Goal: Transaction & Acquisition: Purchase product/service

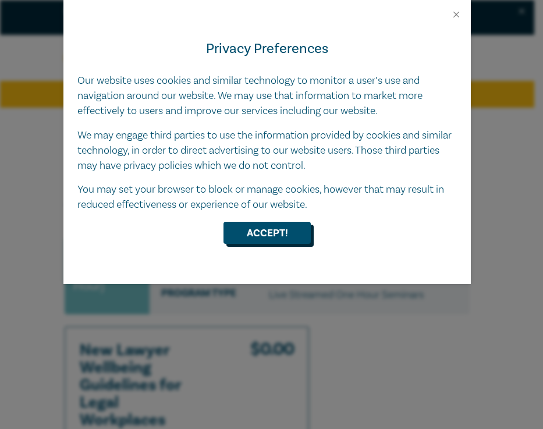
click at [256, 238] on button "Accept!" at bounding box center [266, 233] width 87 height 22
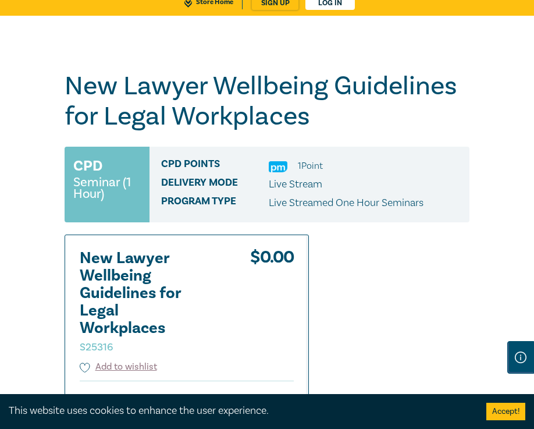
scroll to position [99, 0]
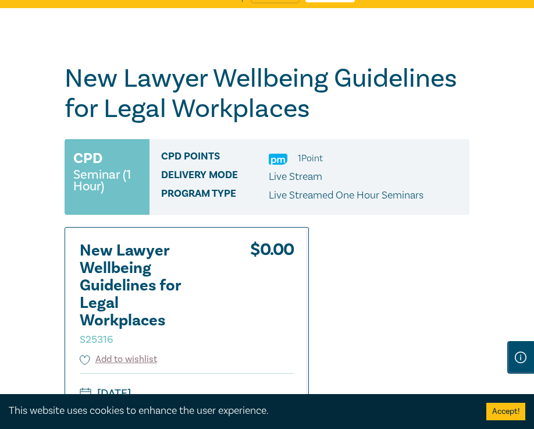
click at [190, 294] on h2 "New Lawyer Wellbeing Guidelines for Legal Workplaces S25316" at bounding box center [144, 294] width 128 height 105
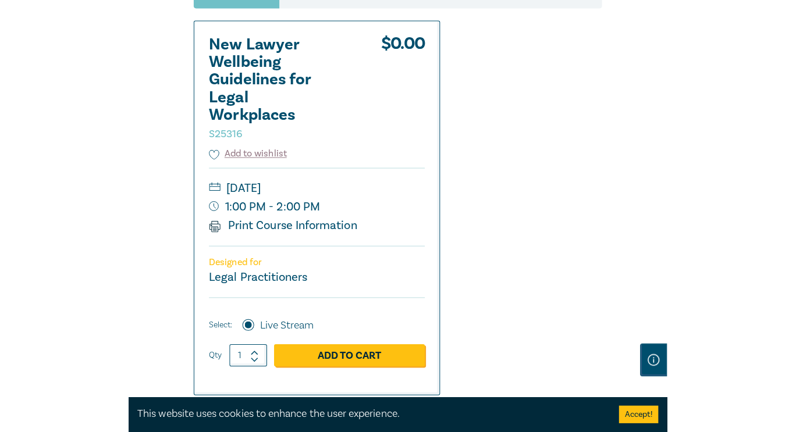
scroll to position [342, 0]
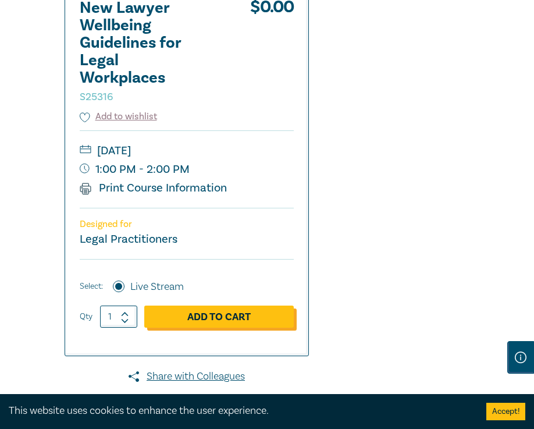
click at [184, 323] on link "Add to Cart" at bounding box center [218, 316] width 149 height 22
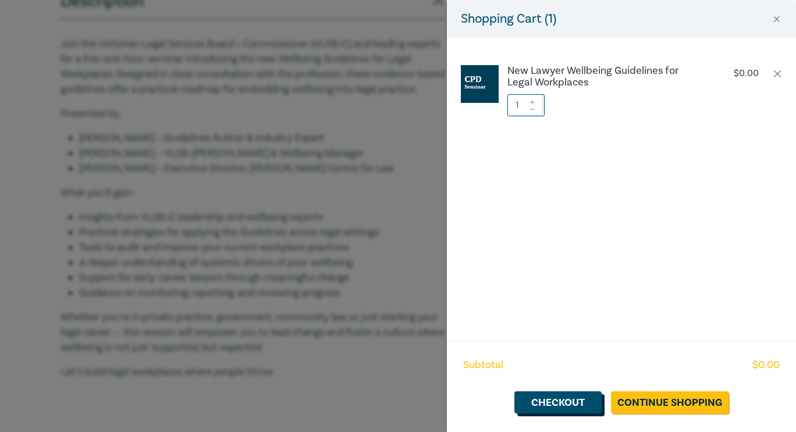
click at [542, 403] on link "Checkout" at bounding box center [557, 402] width 87 height 22
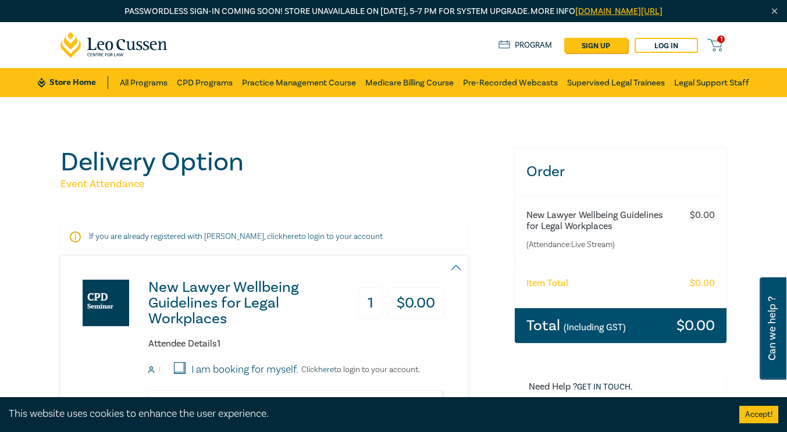
click at [542, 334] on div "Total (Including GST) $ 0.00" at bounding box center [621, 325] width 212 height 35
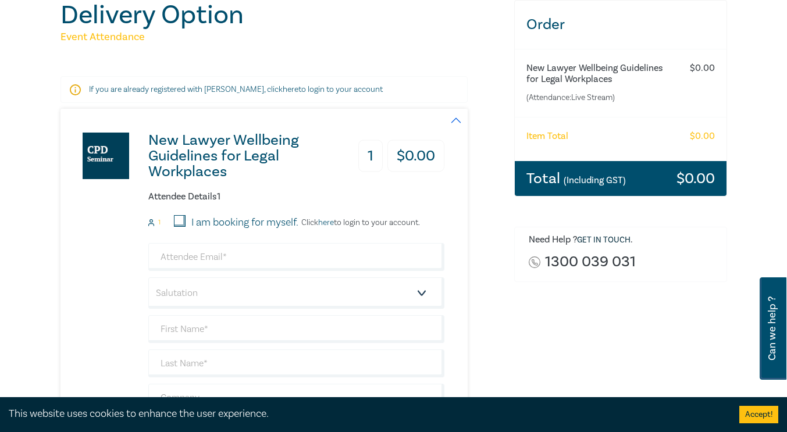
scroll to position [148, 0]
click at [239, 248] on input "email" at bounding box center [296, 257] width 296 height 28
click at [183, 222] on input "I am booking for myself." at bounding box center [180, 221] width 12 height 12
checkbox input "true"
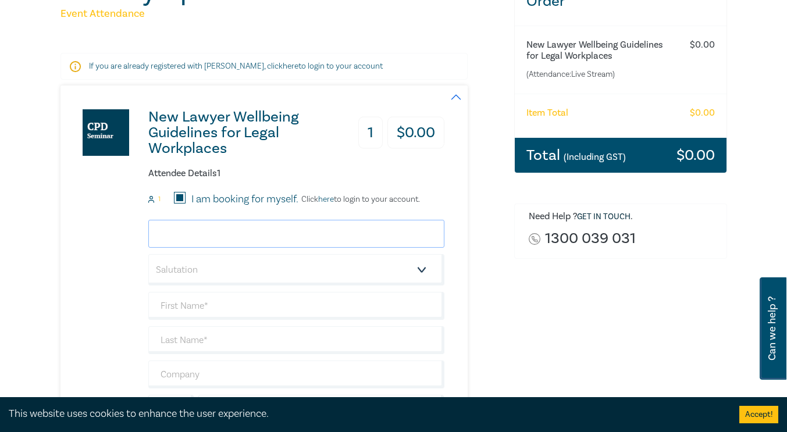
drag, startPoint x: 183, startPoint y: 222, endPoint x: 158, endPoint y: 230, distance: 26.5
click at [158, 230] on input "email" at bounding box center [296, 234] width 296 height 28
type input "[PERSON_NAME][EMAIL_ADDRESS][DOMAIN_NAME]"
type input "ARIEL"
type input "[PERSON_NAME]"
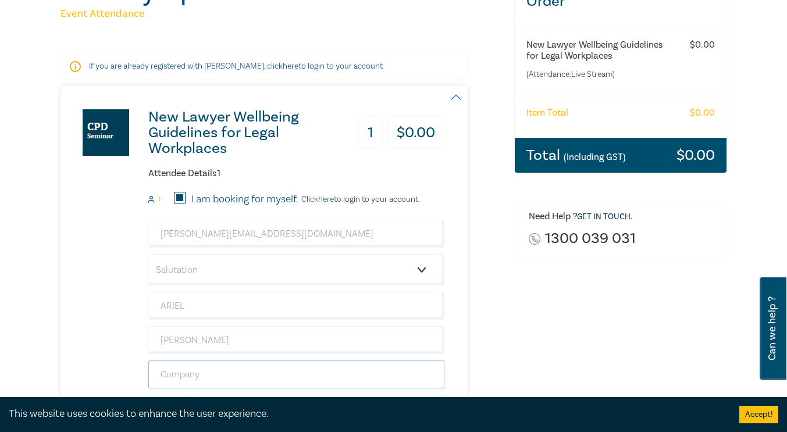
type input "[PERSON_NAME] Conveyancing"
type input "0425156492"
type input "[GEOGRAPHIC_DATA]"
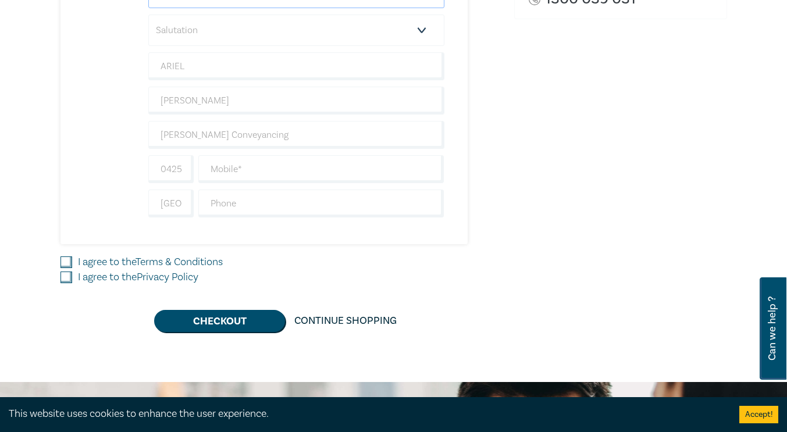
scroll to position [411, 0]
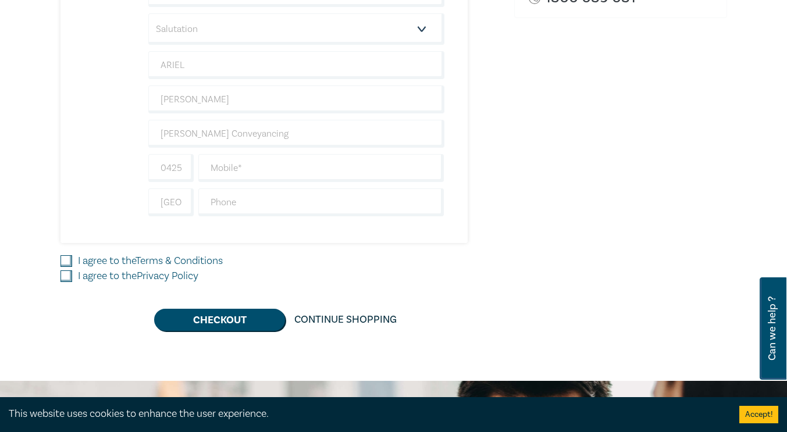
click at [131, 256] on label "I agree to the Terms & Conditions" at bounding box center [150, 261] width 145 height 15
click at [72, 256] on input "I agree to the Terms & Conditions" at bounding box center [66, 261] width 12 height 12
checkbox input "true"
click at [106, 273] on label "I agree to the Privacy Policy" at bounding box center [138, 276] width 120 height 15
click at [72, 273] on input "I agree to the Privacy Policy" at bounding box center [66, 276] width 12 height 12
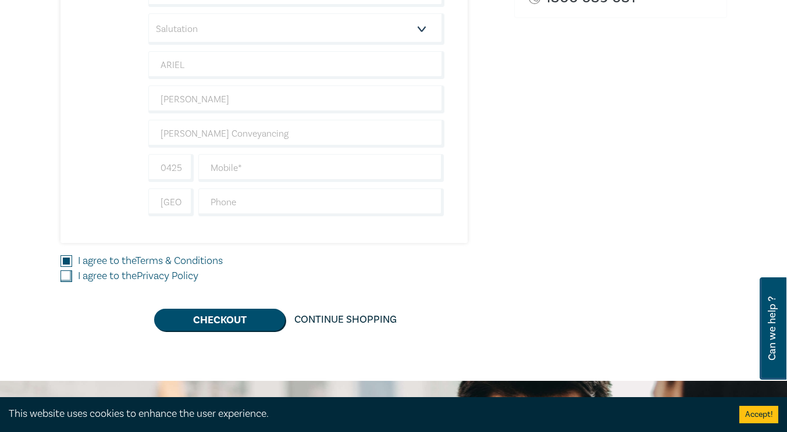
checkbox input "true"
click at [208, 325] on button "Checkout" at bounding box center [219, 320] width 131 height 22
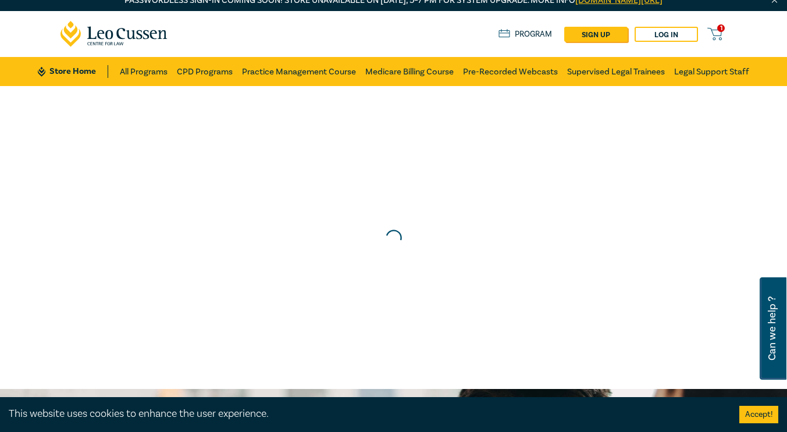
scroll to position [0, 0]
